Goal: Information Seeking & Learning: Check status

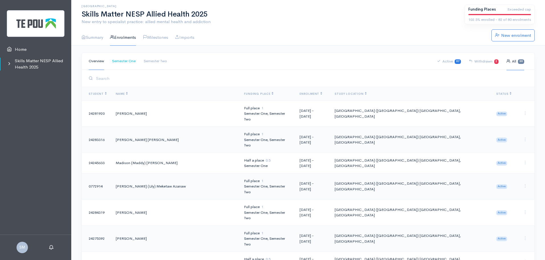
click at [124, 60] on link "Semester One" at bounding box center [124, 60] width 24 height 17
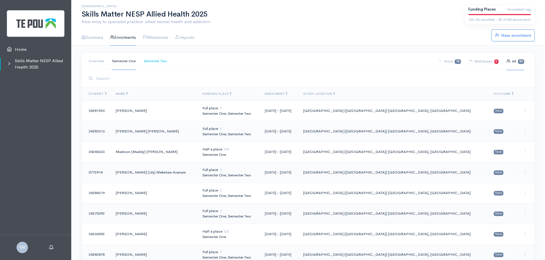
click at [155, 60] on link "Semester Two" at bounding box center [155, 60] width 23 height 17
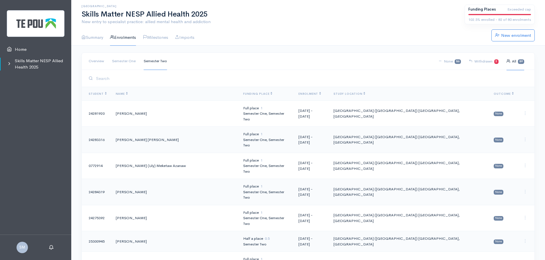
click at [156, 60] on link "Semester Two" at bounding box center [155, 60] width 23 height 17
click at [129, 61] on link "Semester One" at bounding box center [124, 60] width 24 height 17
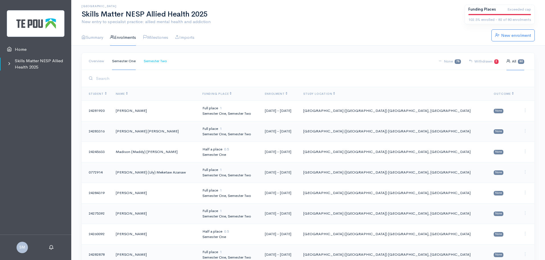
click at [158, 60] on link "Semester Two" at bounding box center [155, 60] width 23 height 17
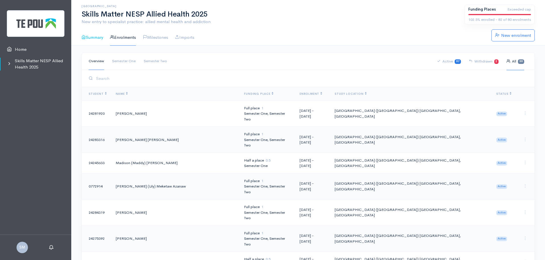
click at [91, 33] on link "Summary" at bounding box center [92, 37] width 22 height 16
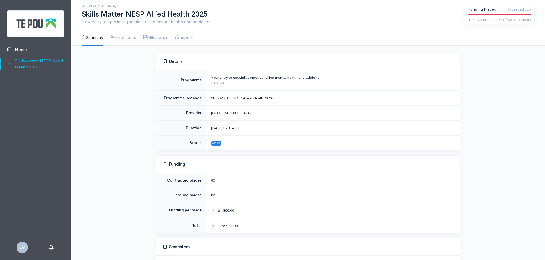
click at [29, 62] on link "Skills Matter NESP Allied Health 2025" at bounding box center [35, 63] width 71 height 17
click at [129, 38] on link "Enrolments" at bounding box center [123, 37] width 26 height 16
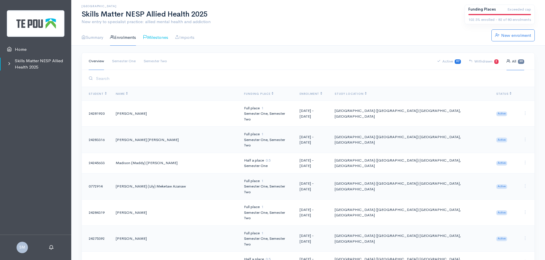
click at [162, 40] on link "Milestones" at bounding box center [155, 37] width 25 height 16
click at [156, 60] on link "Semester Two" at bounding box center [155, 60] width 23 height 17
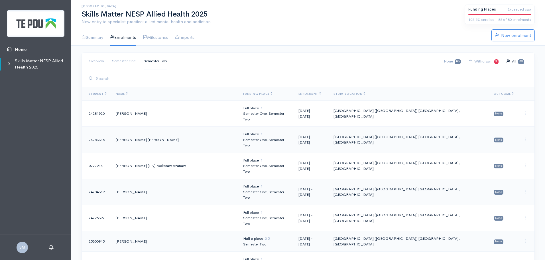
click at [157, 61] on link "Semester Two" at bounding box center [155, 60] width 23 height 17
click at [124, 62] on link "Semester One" at bounding box center [124, 60] width 24 height 17
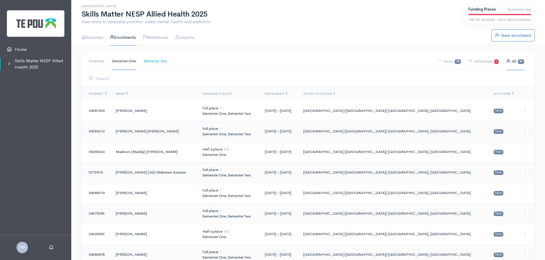
click at [164, 59] on link "Semester Two" at bounding box center [155, 60] width 23 height 17
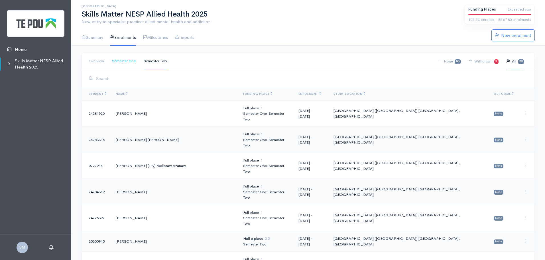
click at [127, 60] on link "Semester One" at bounding box center [124, 60] width 24 height 17
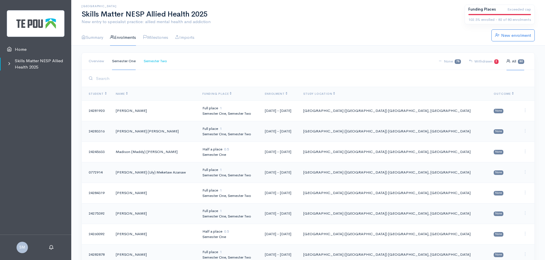
click at [152, 60] on link "Semester Two" at bounding box center [155, 60] width 23 height 17
